Goal: Find specific page/section: Find specific page/section

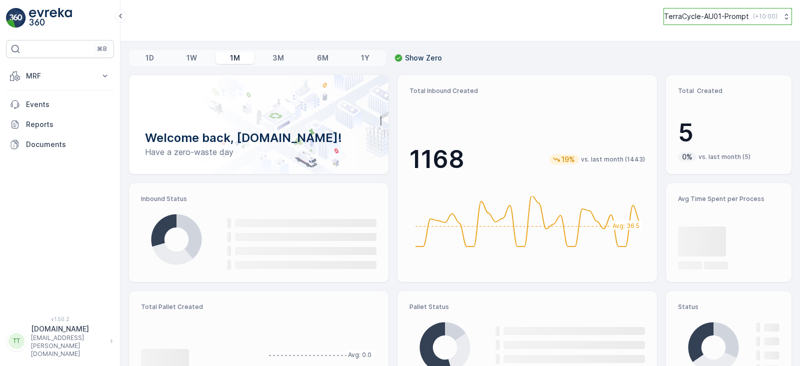
click at [710, 17] on p "TerraCycle-AU01-Prompt" at bounding box center [706, 17] width 85 height 10
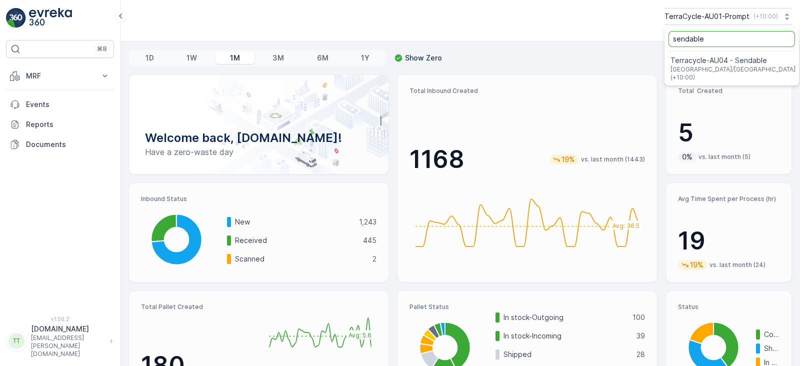
drag, startPoint x: 728, startPoint y: 37, endPoint x: 627, endPoint y: 39, distance: 101.1
click at [627, 39] on div "TerraCycle-AU01-Prompt ( +10:00 ) sendable Terracycle-AU04 - Sendable [GEOGRAPH…" at bounding box center [461, 21] width 680 height 42
type input "t"
type input "nz"
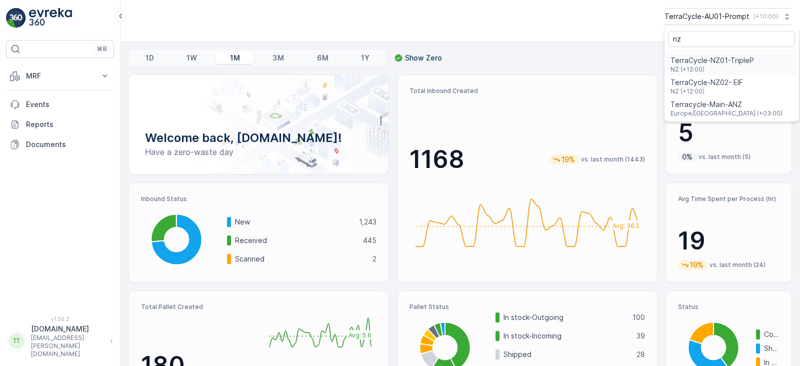
click at [714, 58] on span "TerraCycle-NZ01-TripleP" at bounding box center [713, 61] width 84 height 10
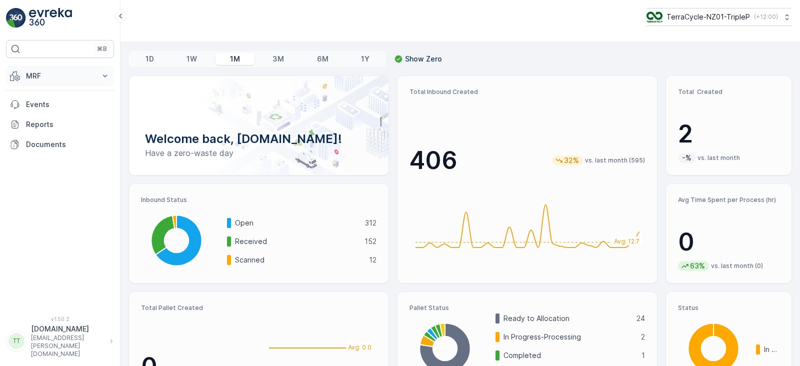
click at [71, 82] on button "MRF" at bounding box center [60, 76] width 108 height 20
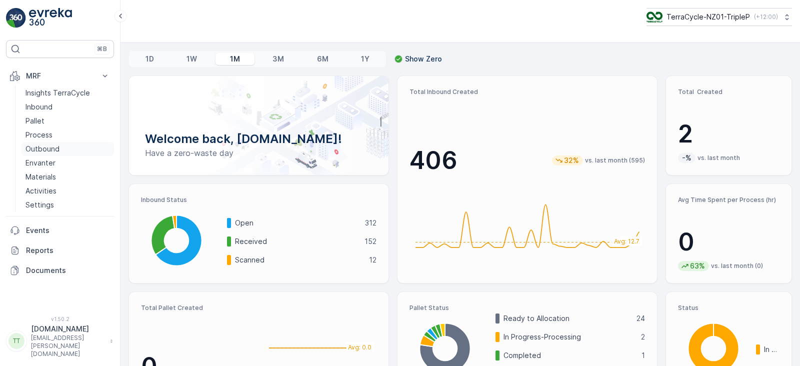
click at [55, 144] on p "Outbound" at bounding box center [43, 149] width 34 height 10
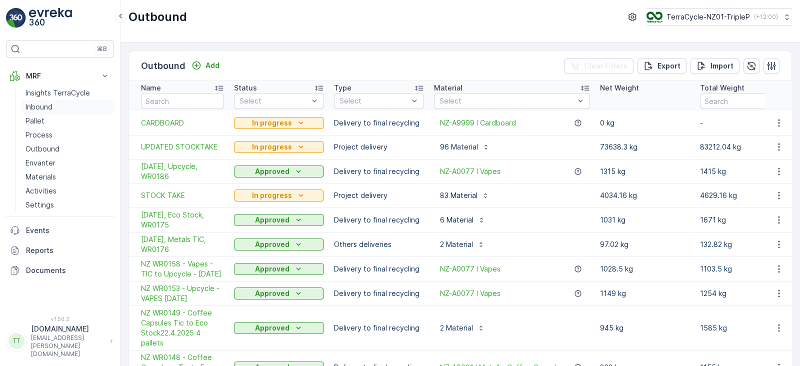
click at [49, 107] on p "Inbound" at bounding box center [39, 107] width 27 height 10
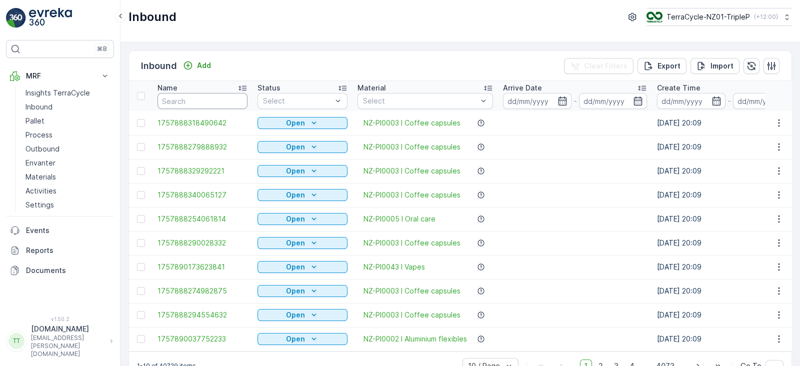
click at [207, 104] on input "text" at bounding box center [203, 101] width 90 height 16
click at [535, 101] on input at bounding box center [537, 101] width 69 height 16
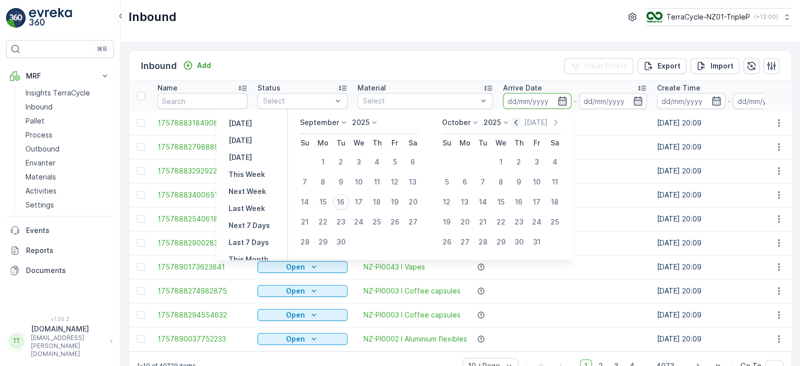
click at [517, 123] on icon "button" at bounding box center [516, 123] width 10 height 10
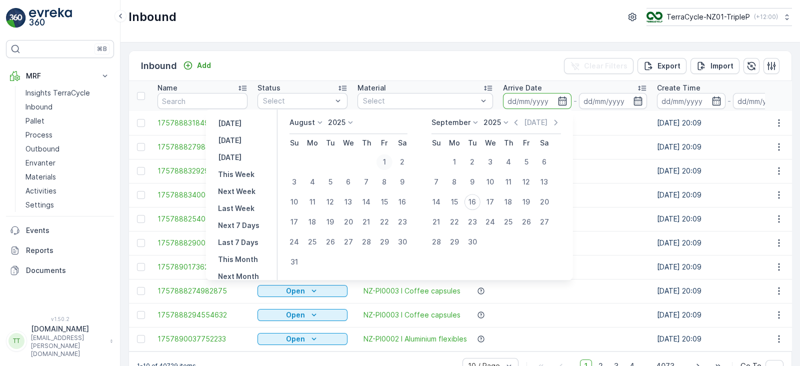
click at [389, 164] on div "1" at bounding box center [385, 162] width 16 height 16
type input "[DATE]"
click at [303, 260] on div "31" at bounding box center [295, 262] width 16 height 16
type input "[DATE]"
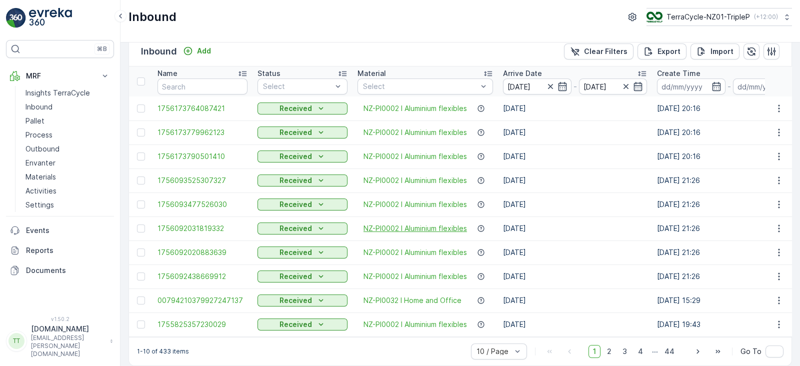
scroll to position [27, 0]
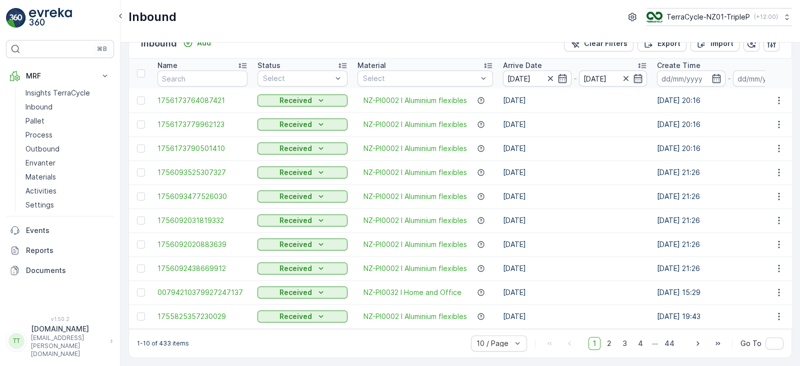
drag, startPoint x: 346, startPoint y: 329, endPoint x: 581, endPoint y: 318, distance: 235.4
click at [581, 318] on div "Inbound Add Clear Filters Export Import Name Status Select Material Select Arri…" at bounding box center [461, 193] width 664 height 330
click at [401, 324] on td "NZ-PI0002 I Aluminium flexibles" at bounding box center [426, 317] width 146 height 24
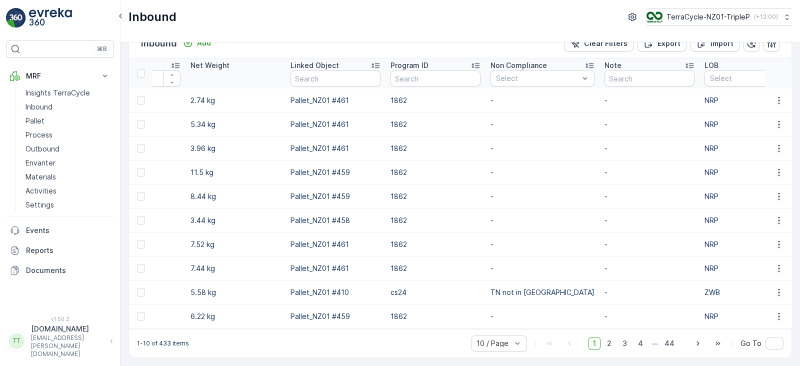
scroll to position [0, 1000]
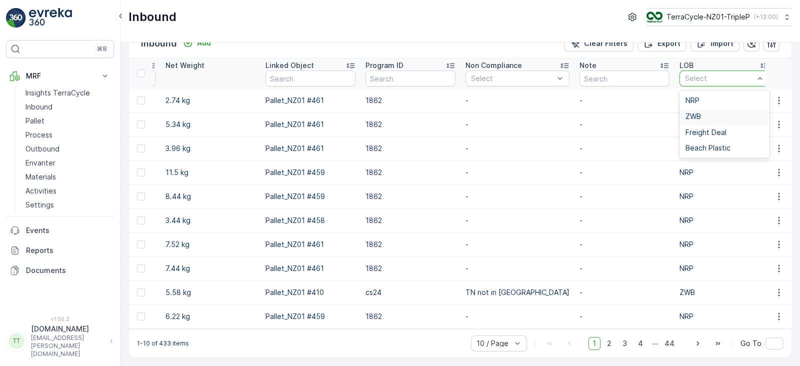
click at [687, 115] on span "ZWB" at bounding box center [694, 117] width 16 height 8
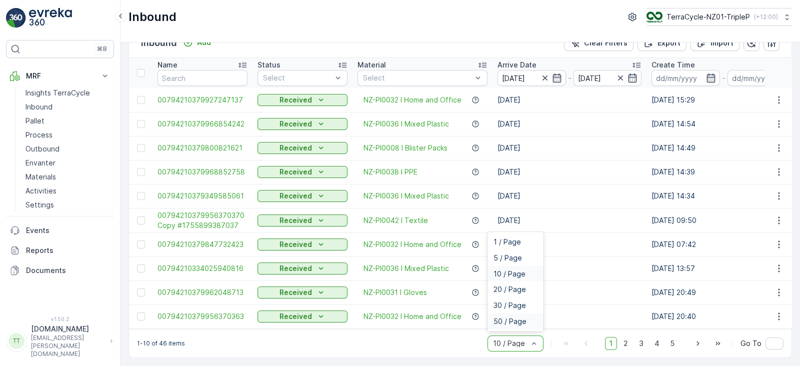
click at [510, 324] on span "50 / Page" at bounding box center [510, 322] width 33 height 8
